Goal: Navigation & Orientation: Go to known website

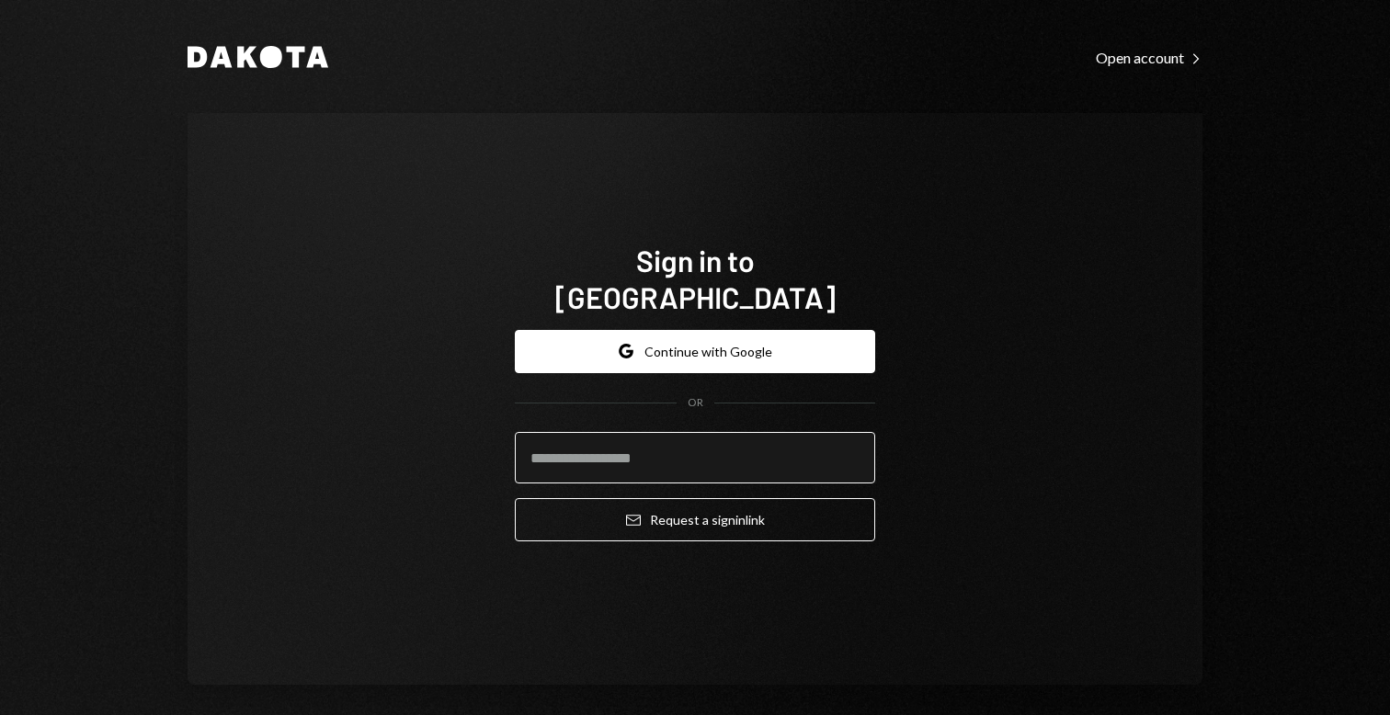
click at [679, 435] on input "email" at bounding box center [695, 457] width 360 height 51
type input "**********"
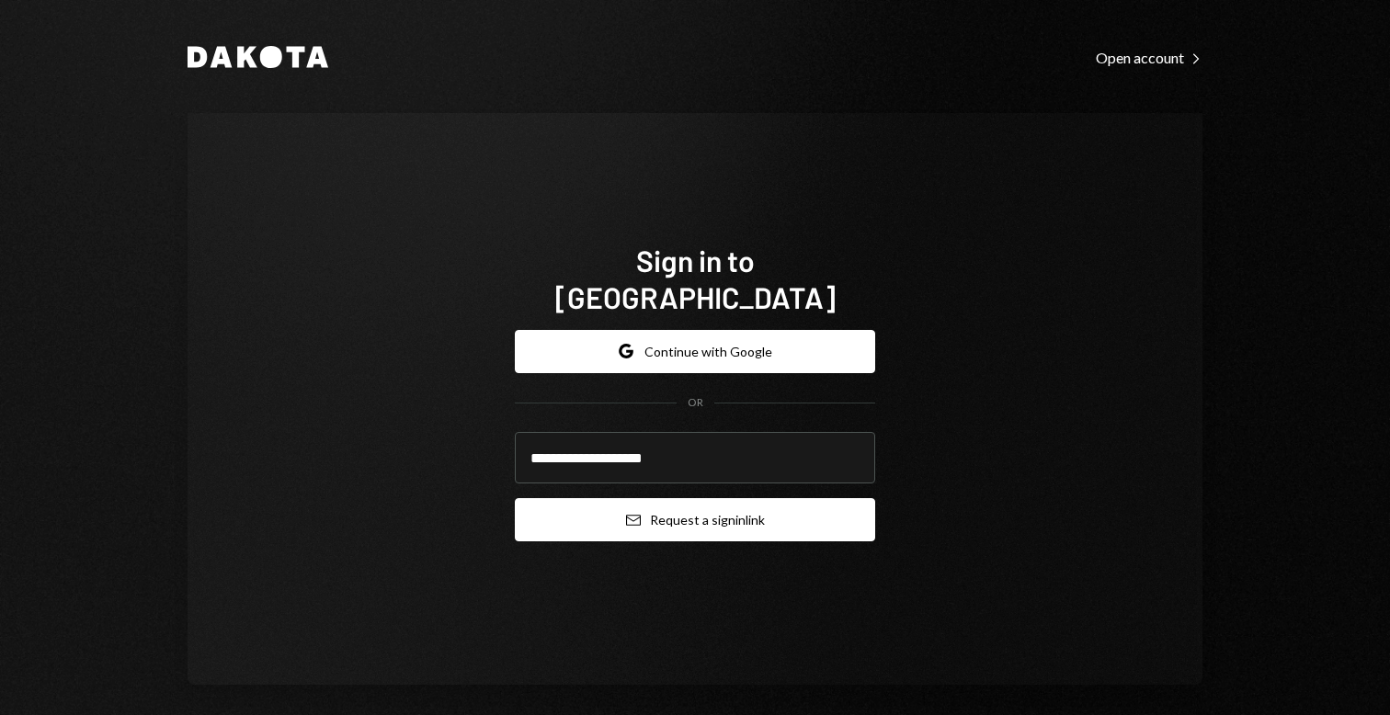
click at [652, 506] on button "Email Request a sign in link" at bounding box center [695, 519] width 360 height 43
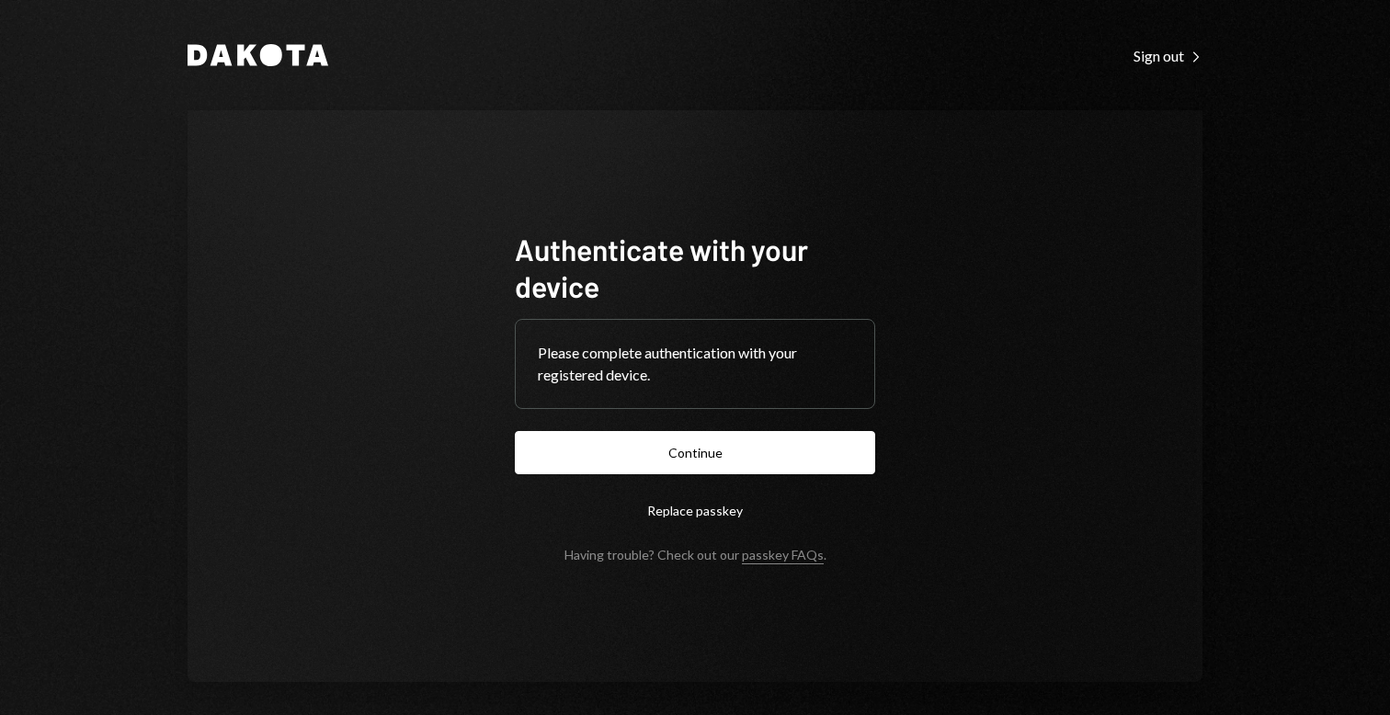
click at [759, 427] on form "Authenticate with your device Please complete authentication with your register…" at bounding box center [695, 397] width 360 height 332
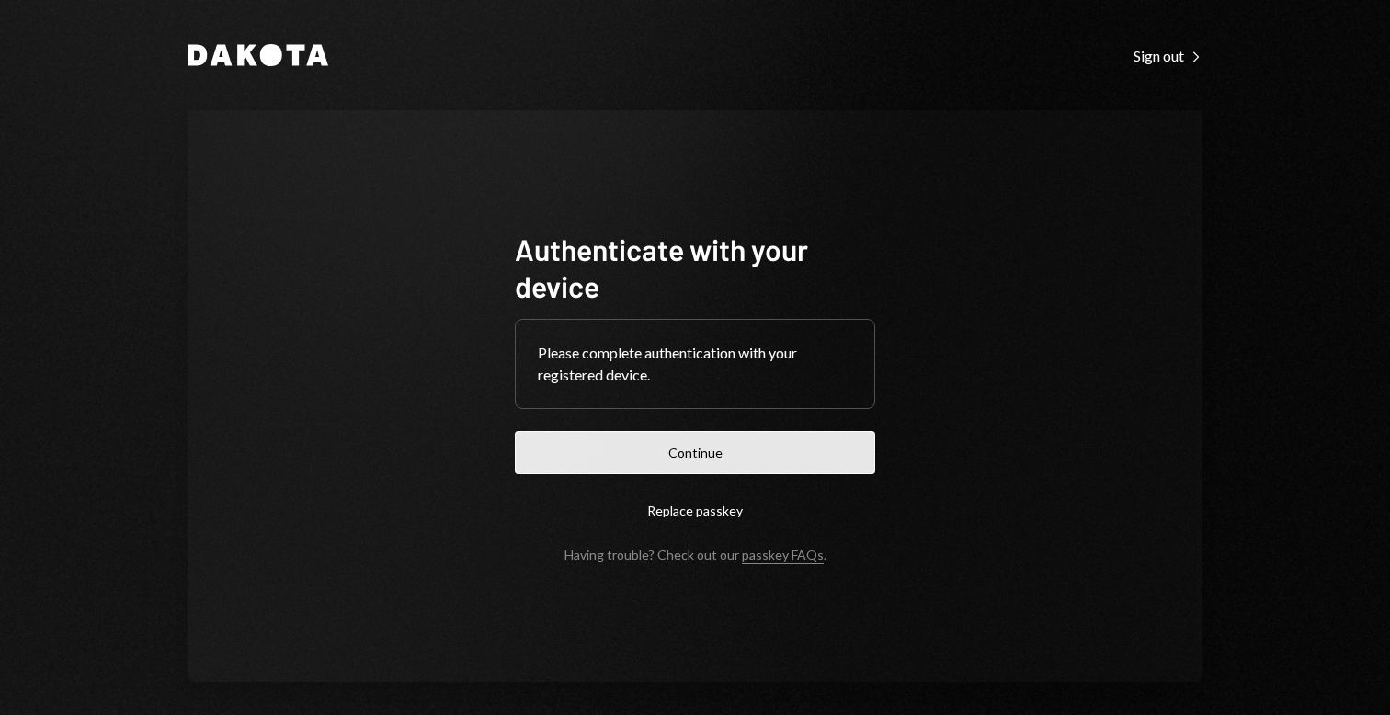
click at [775, 444] on button "Continue" at bounding box center [695, 452] width 360 height 43
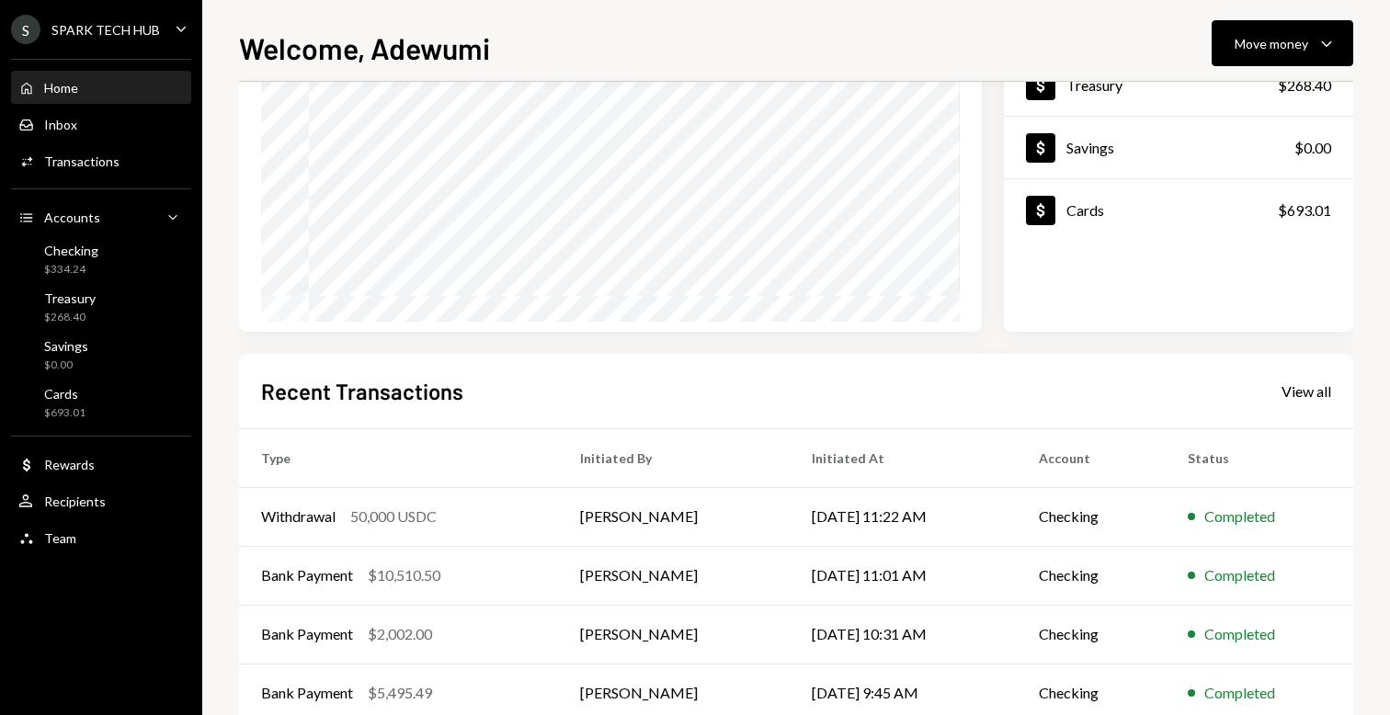
scroll to position [305, 0]
